Goal: Task Accomplishment & Management: Manage account settings

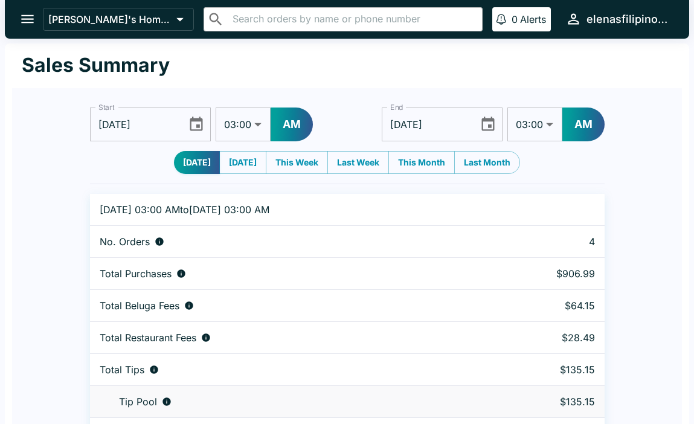
select select "03:00"
click at [17, 22] on button "open drawer" at bounding box center [27, 19] width 31 height 31
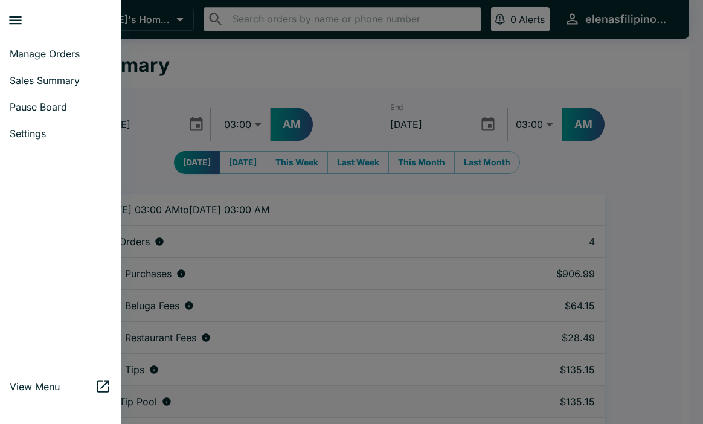
click at [39, 78] on span "Sales Summary" at bounding box center [60, 80] width 101 height 12
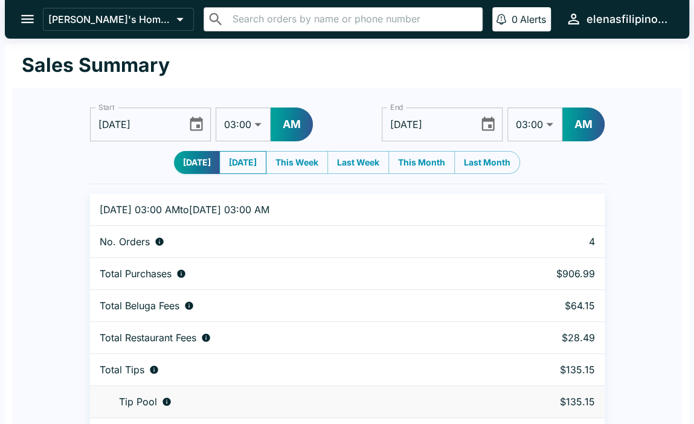
click at [236, 157] on button "[DATE]" at bounding box center [242, 162] width 47 height 23
type input "[DATE]"
click at [191, 159] on button "[DATE]" at bounding box center [197, 162] width 47 height 23
type input "[DATE]"
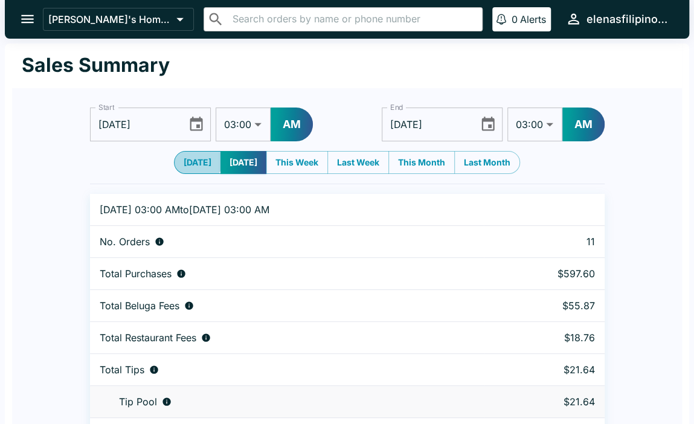
type input "[DATE]"
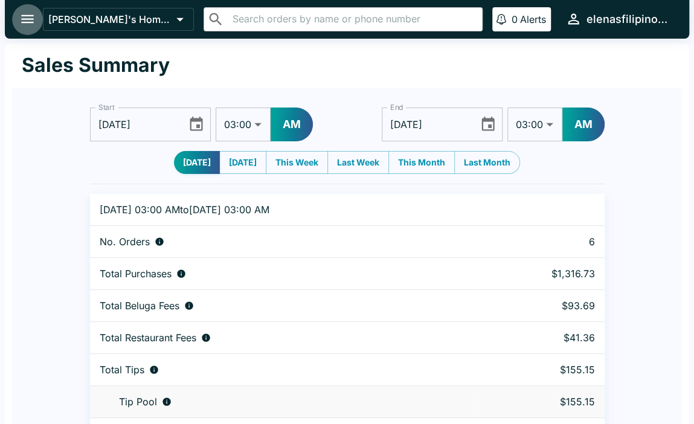
click at [28, 22] on icon "open drawer" at bounding box center [27, 19] width 13 height 8
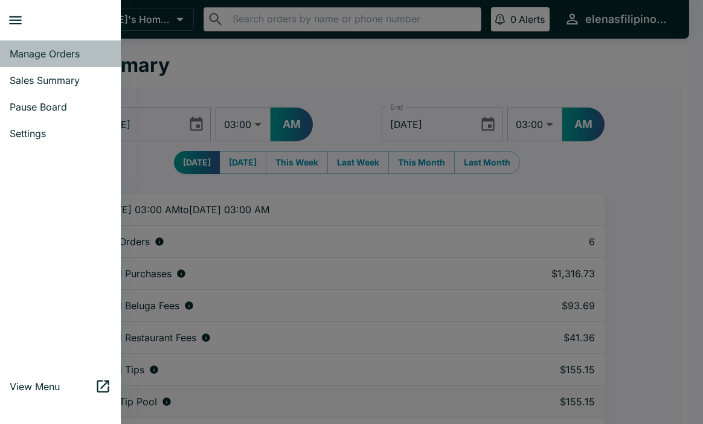
click at [36, 57] on span "Manage Orders" at bounding box center [60, 54] width 101 height 12
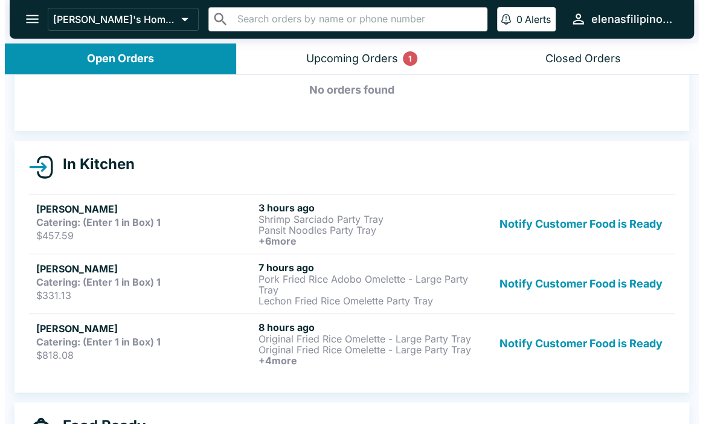
scroll to position [121, 0]
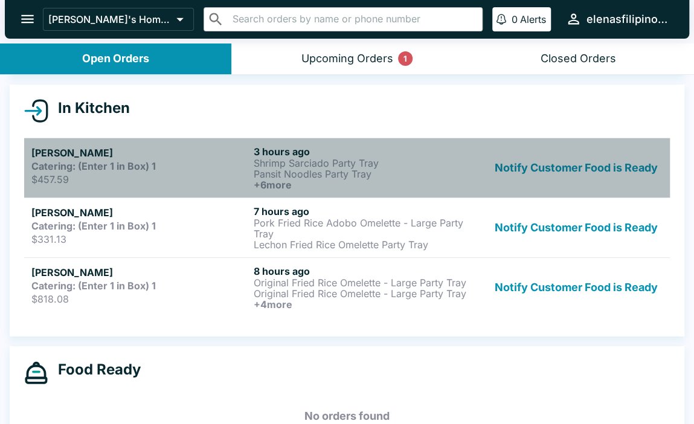
click at [371, 172] on p "Pansit Noodles Party Tray" at bounding box center [362, 174] width 217 height 11
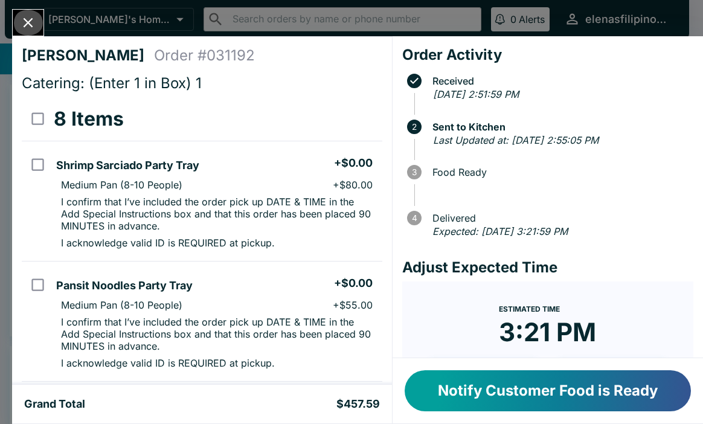
click at [31, 19] on icon "Close" at bounding box center [29, 23] width 10 height 10
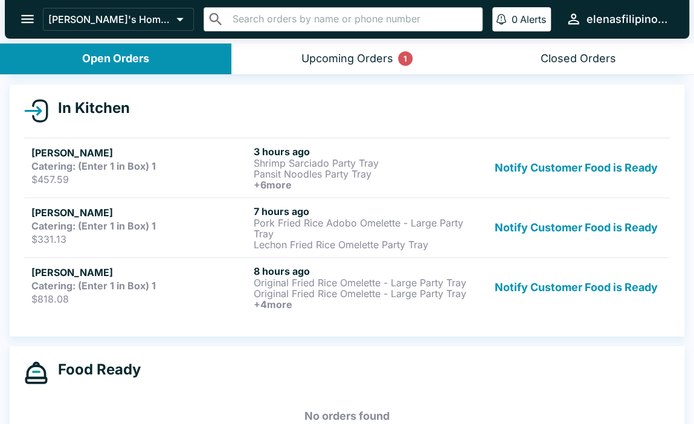
click at [312, 54] on div "Upcoming Orders 1" at bounding box center [347, 59] width 92 height 14
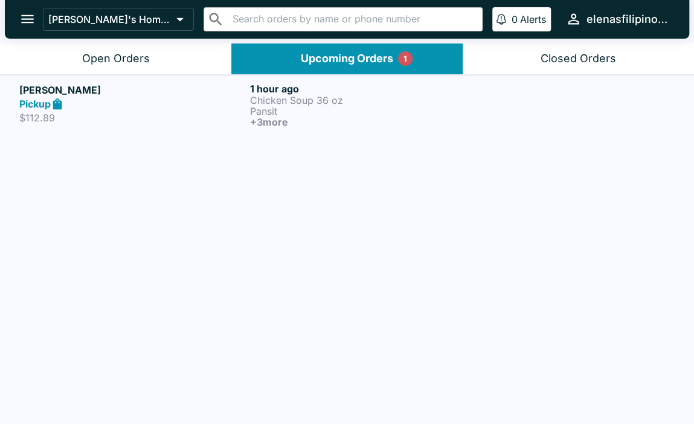
click at [312, 103] on p "Chicken Soup 36 oz" at bounding box center [363, 100] width 226 height 11
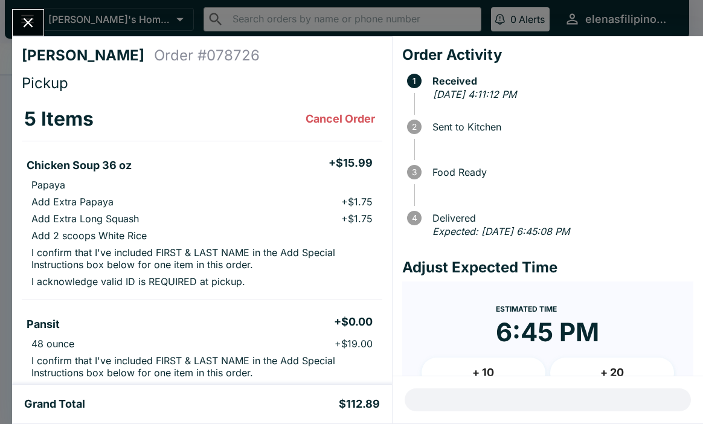
click at [300, 113] on div "5 Items Cancel Order" at bounding box center [202, 119] width 356 height 24
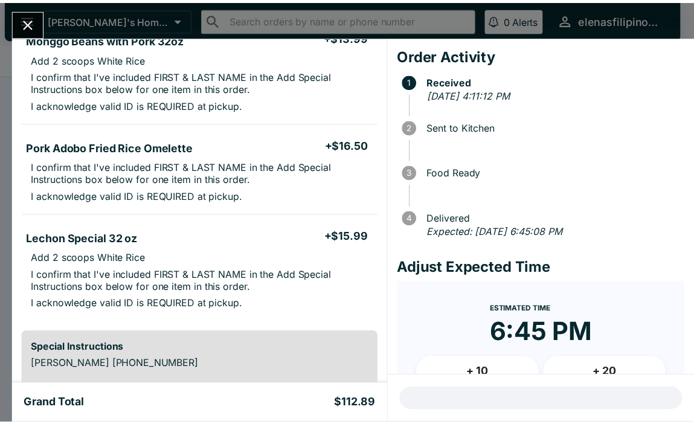
scroll to position [331, 0]
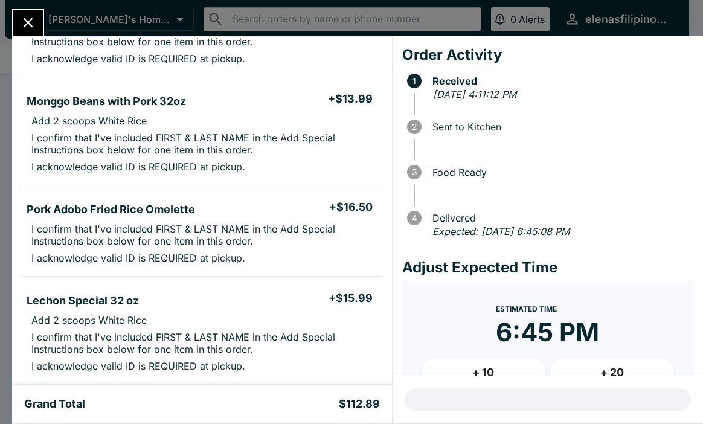
click at [24, 23] on icon "Close" at bounding box center [28, 22] width 16 height 16
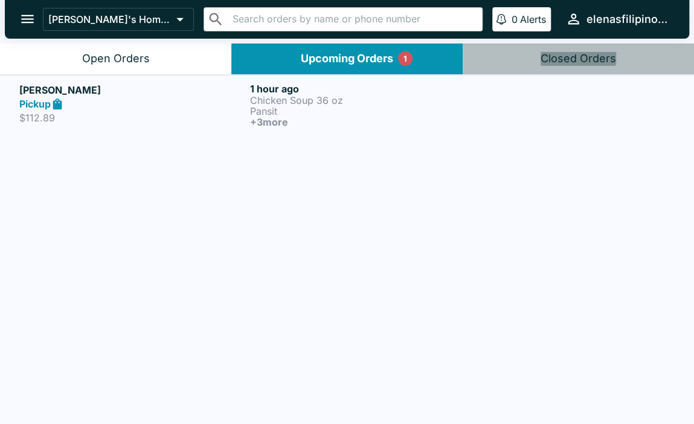
click at [571, 47] on button "Closed Orders" at bounding box center [578, 58] width 231 height 31
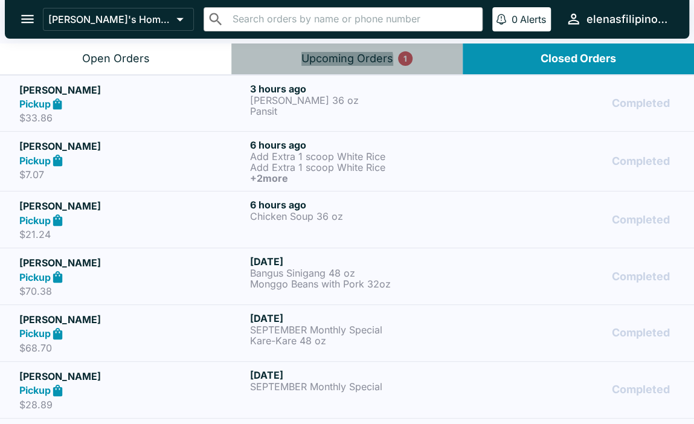
click at [332, 65] on div "Upcoming Orders 1" at bounding box center [347, 59] width 92 height 14
